Goal: Information Seeking & Learning: Find specific fact

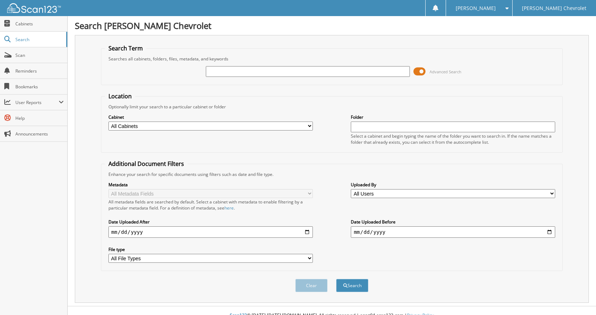
click at [222, 71] on input "text" at bounding box center [308, 71] width 204 height 11
type input "[PERSON_NAME]"
click at [423, 73] on span at bounding box center [419, 71] width 12 height 11
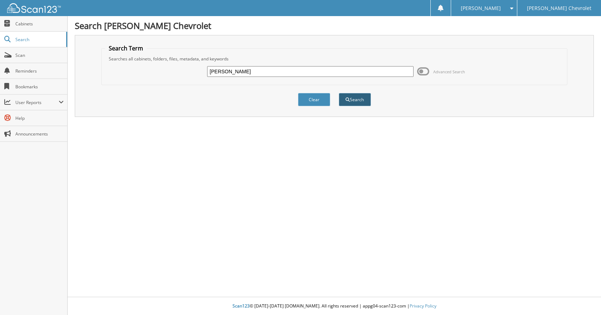
click at [353, 99] on button "Search" at bounding box center [355, 99] width 32 height 13
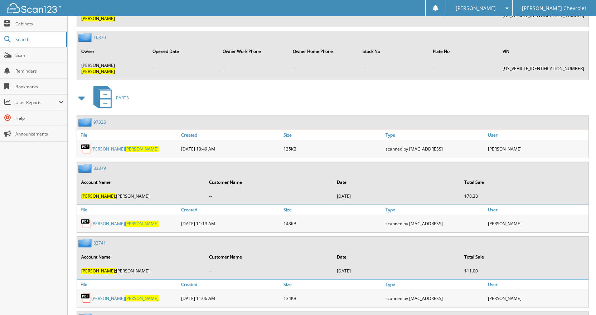
scroll to position [1291, 0]
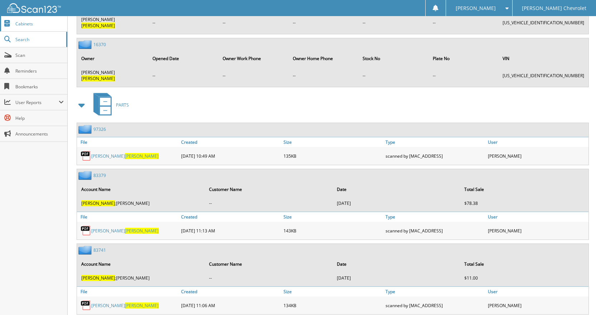
click at [47, 21] on span "Cabinets" at bounding box center [39, 24] width 48 height 6
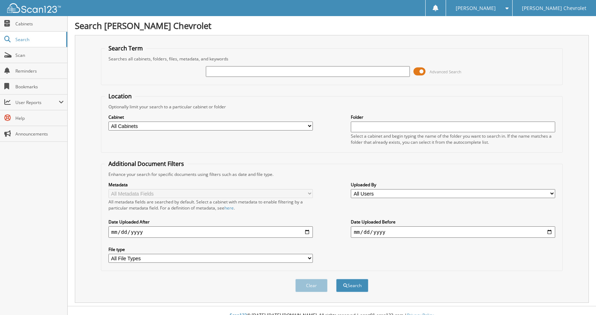
click at [217, 72] on input "text" at bounding box center [308, 71] width 204 height 11
type input "[PERSON_NAME]"
click at [419, 71] on span at bounding box center [419, 71] width 12 height 11
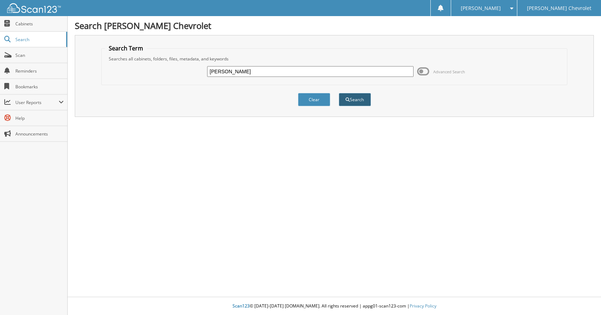
click at [348, 98] on span "submit" at bounding box center [348, 100] width 4 height 4
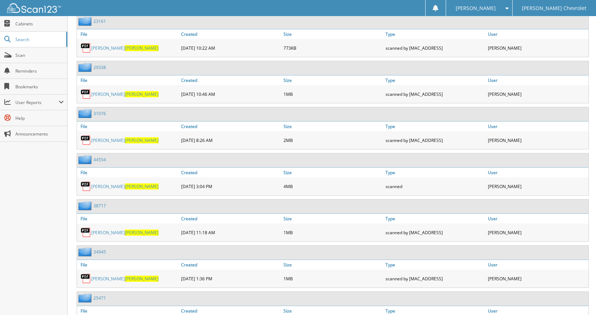
scroll to position [859, 0]
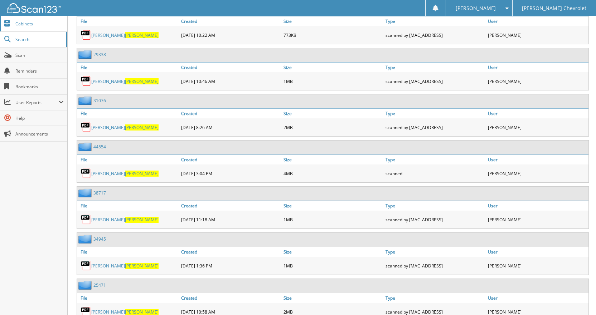
click at [26, 24] on span "Cabinets" at bounding box center [39, 24] width 48 height 6
